Goal: Obtain resource: Obtain resource

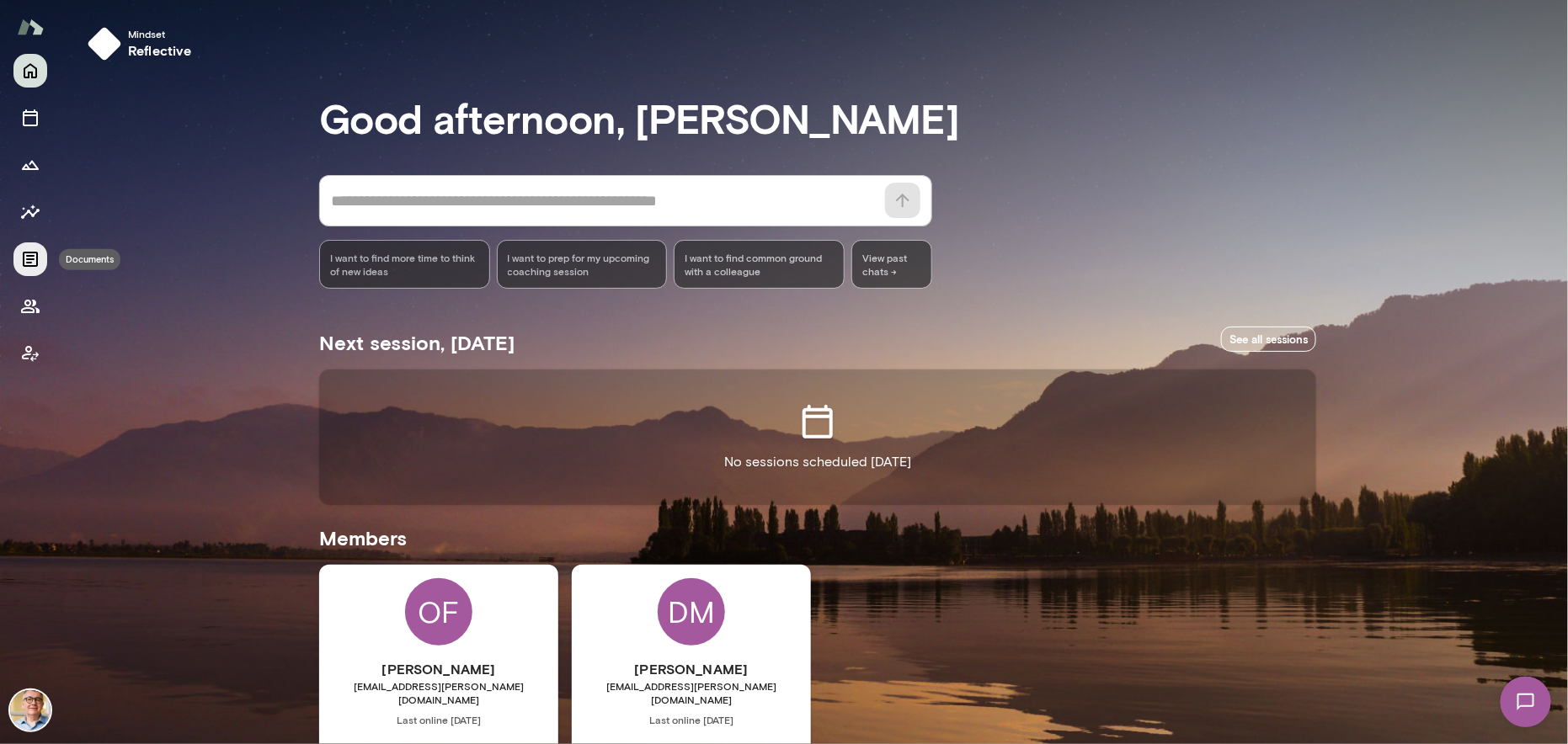
click at [28, 262] on icon "Documents" at bounding box center [30, 259] width 15 height 15
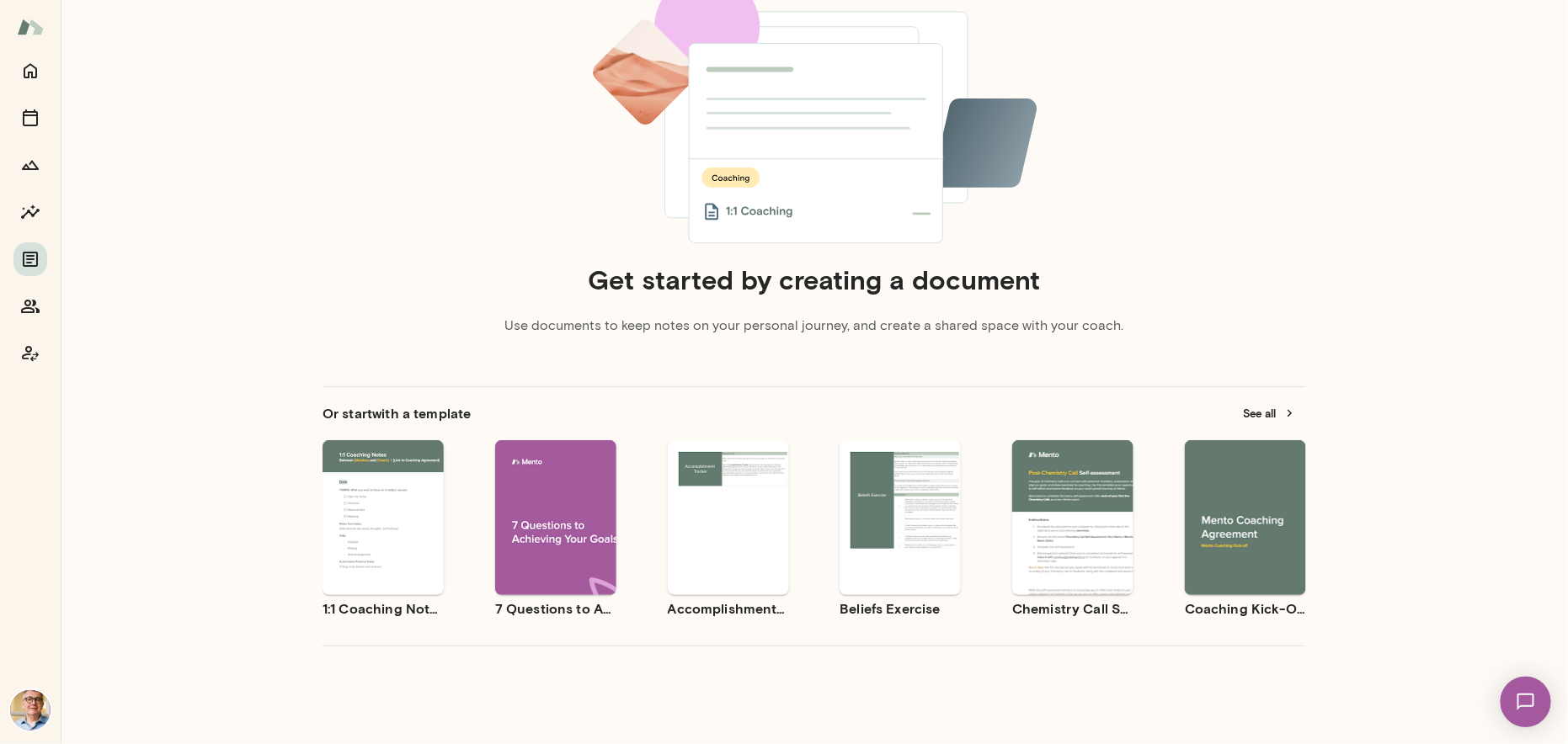
scroll to position [168, 0]
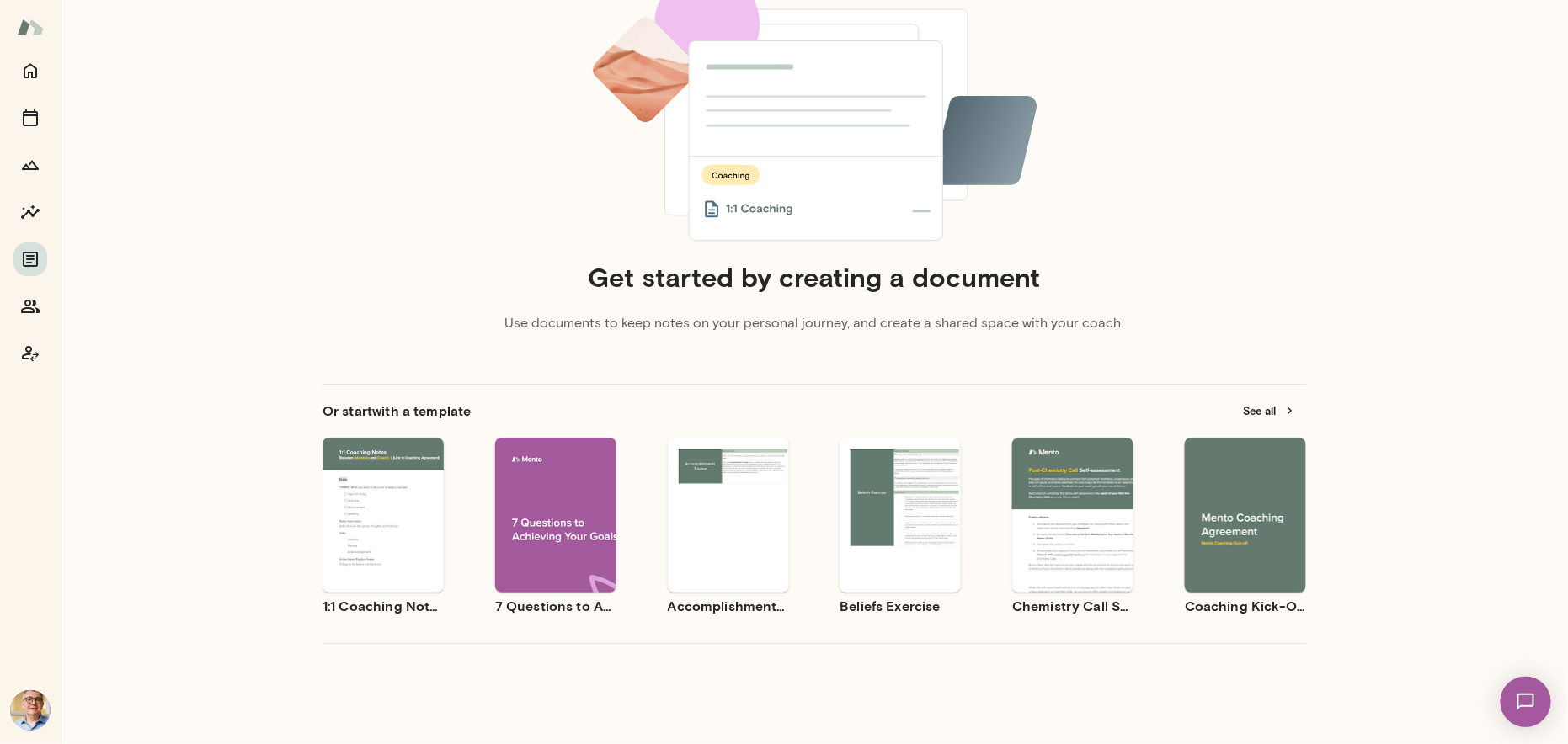
click at [564, 526] on span "Preview" at bounding box center [565, 529] width 38 height 13
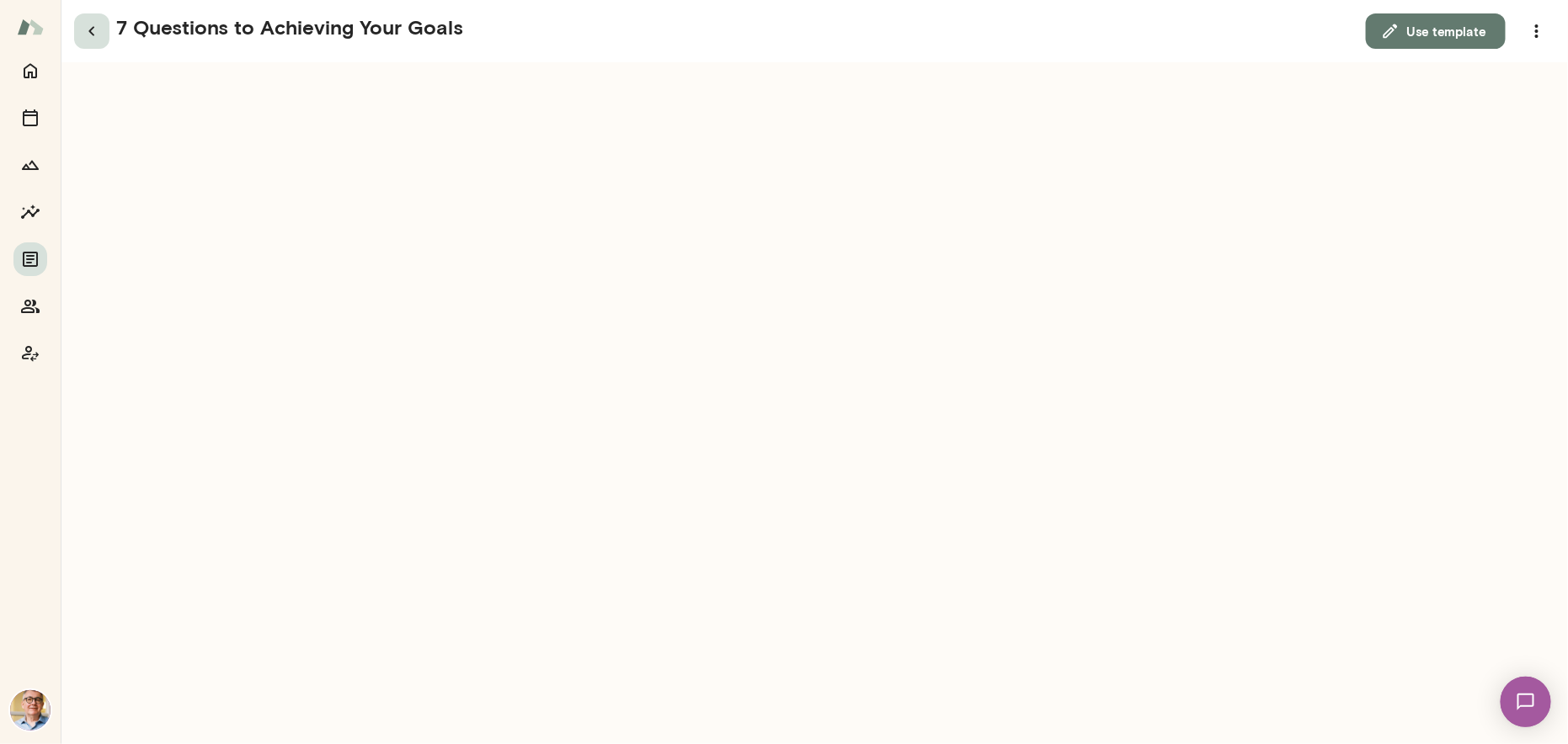
click at [92, 30] on icon "button" at bounding box center [92, 31] width 20 height 20
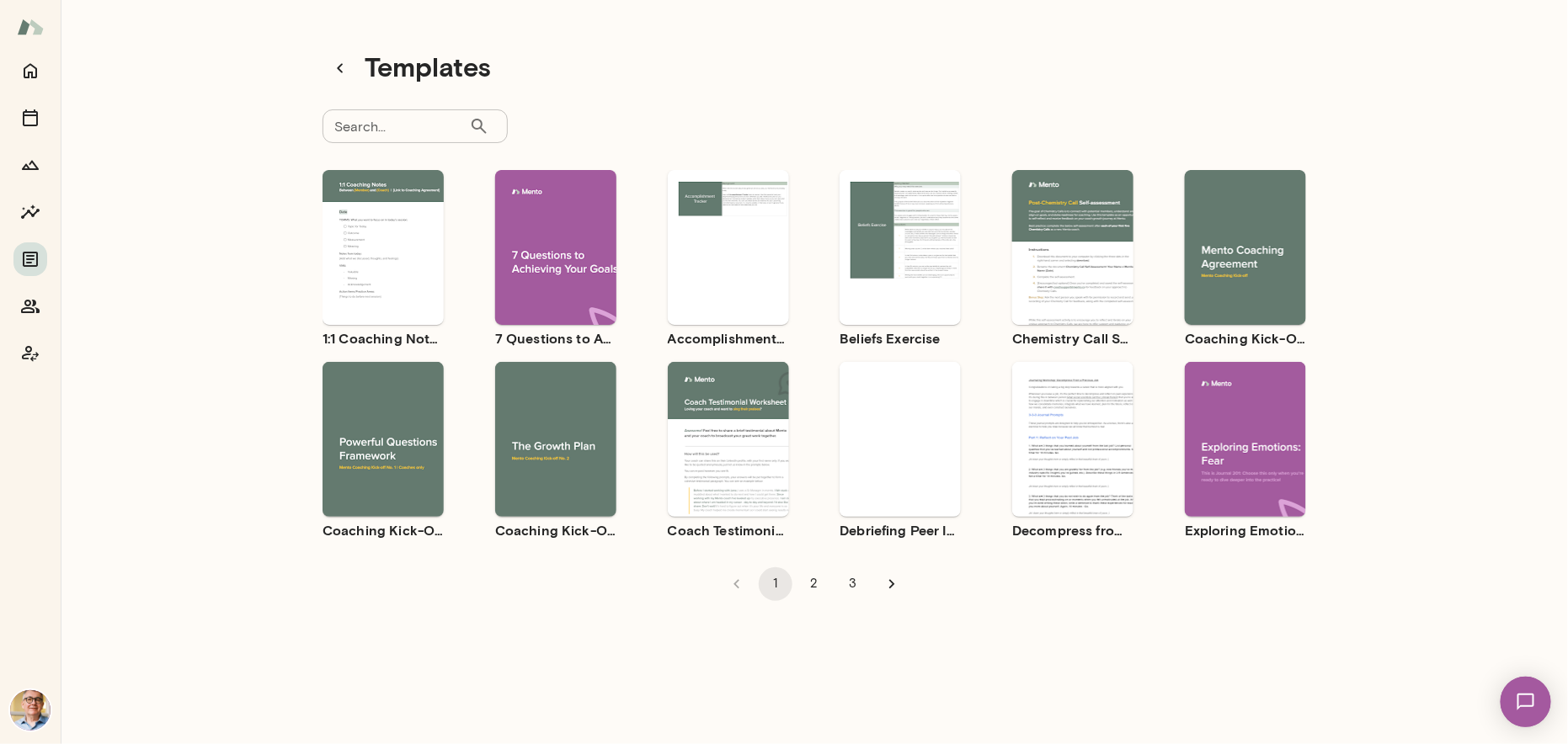
click at [1046, 284] on div "Use template Preview" at bounding box center [1073, 247] width 121 height 155
click at [402, 387] on div "Use template Preview" at bounding box center [383, 439] width 121 height 155
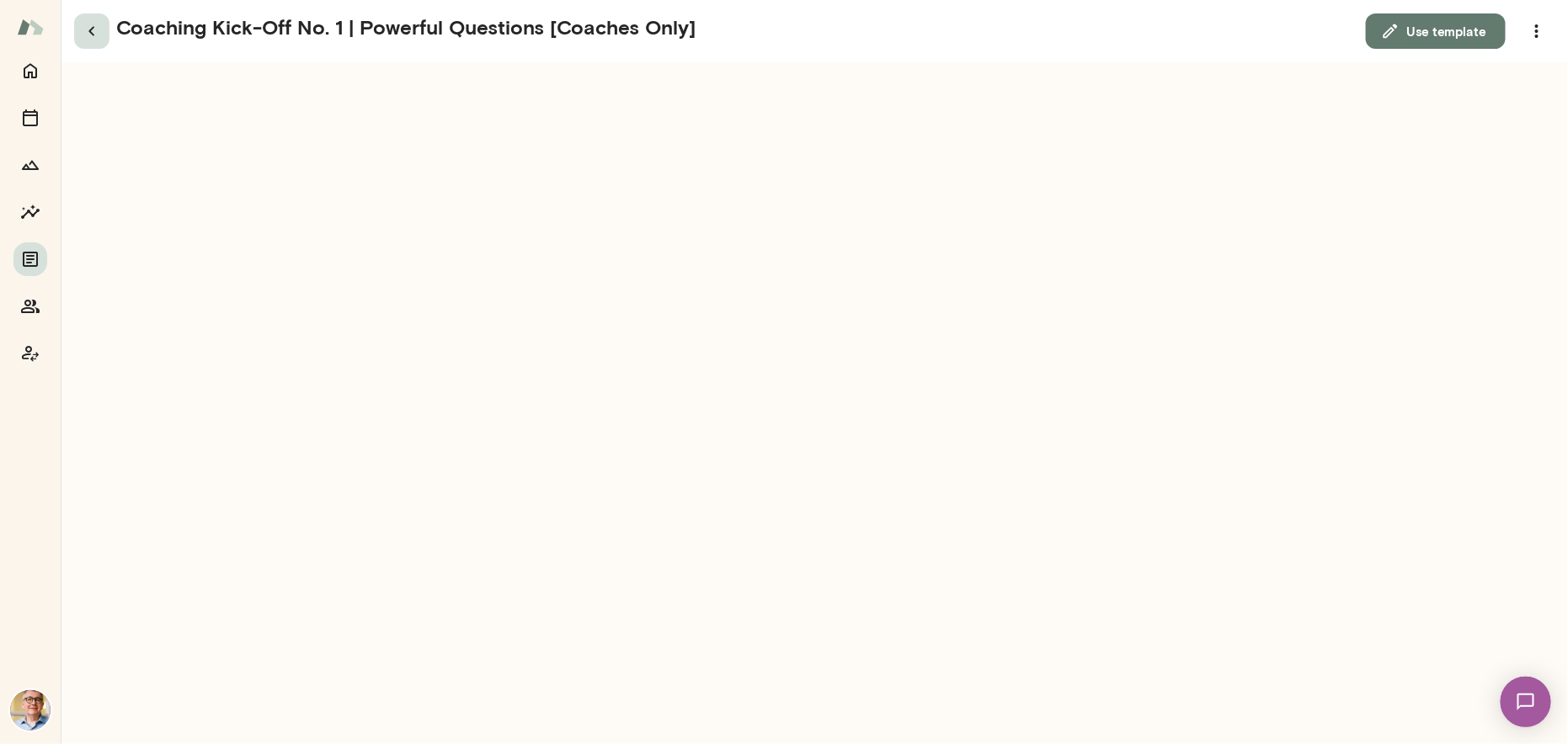
click at [85, 30] on icon "button" at bounding box center [92, 31] width 20 height 20
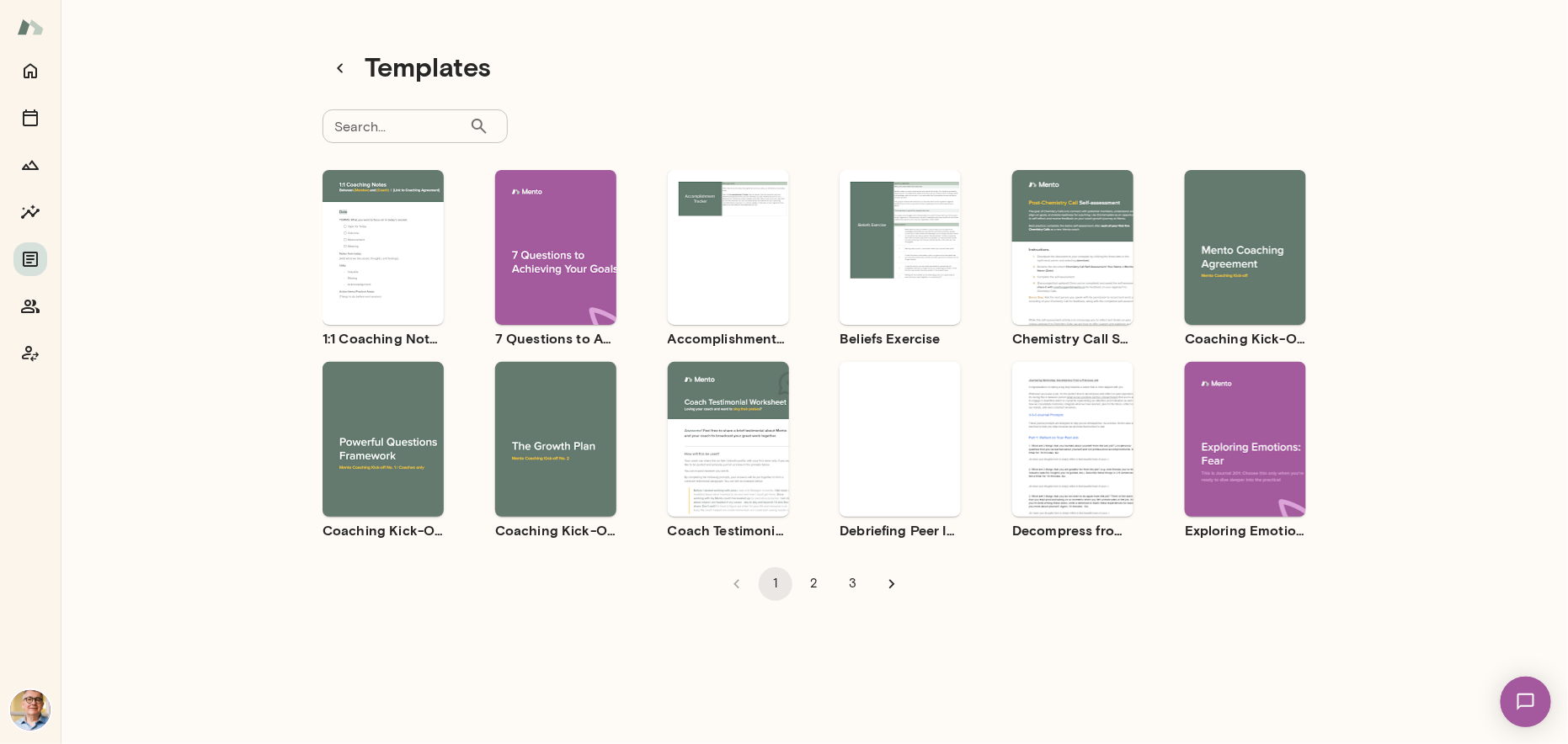
click at [39, 24] on img at bounding box center [30, 27] width 27 height 32
